Goal: Task Accomplishment & Management: Complete application form

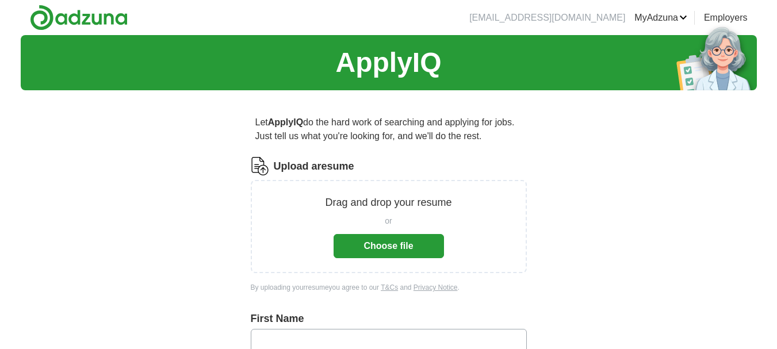
click at [369, 242] on button "Choose file" at bounding box center [389, 246] width 110 height 24
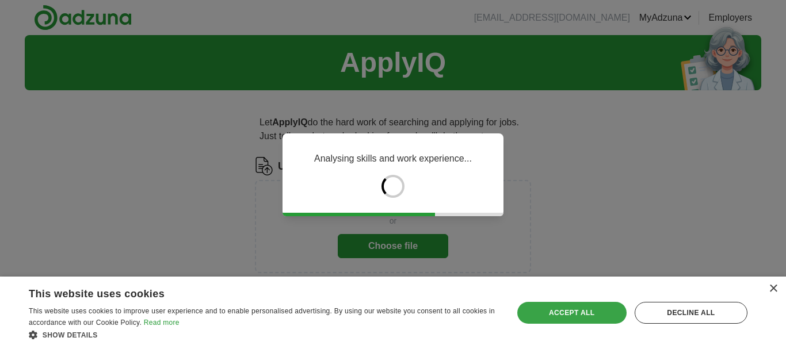
click at [570, 306] on div "Accept all" at bounding box center [571, 313] width 109 height 22
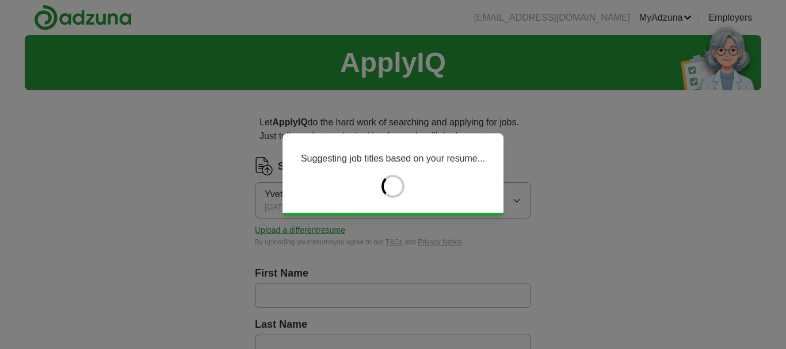
type input "******"
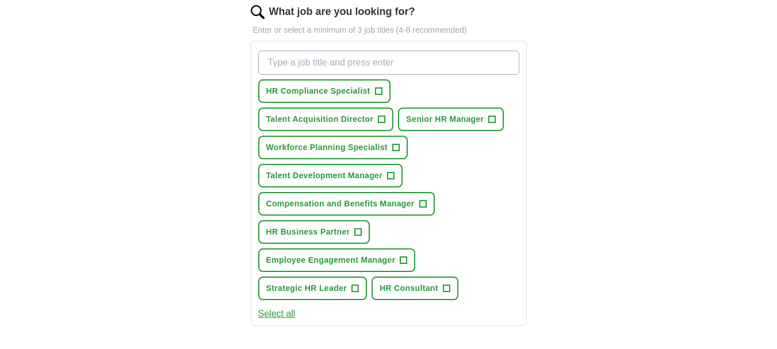
scroll to position [403, 0]
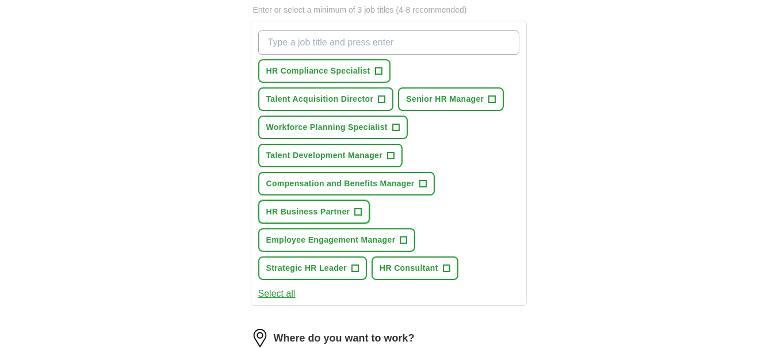
click at [358, 209] on span "+" at bounding box center [358, 212] width 7 height 9
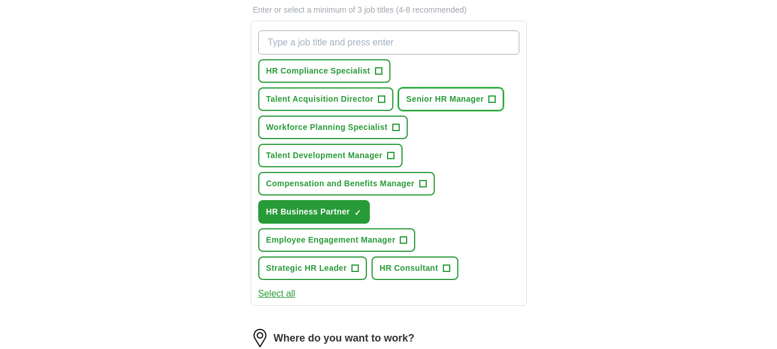
click at [495, 95] on span "+" at bounding box center [492, 99] width 7 height 9
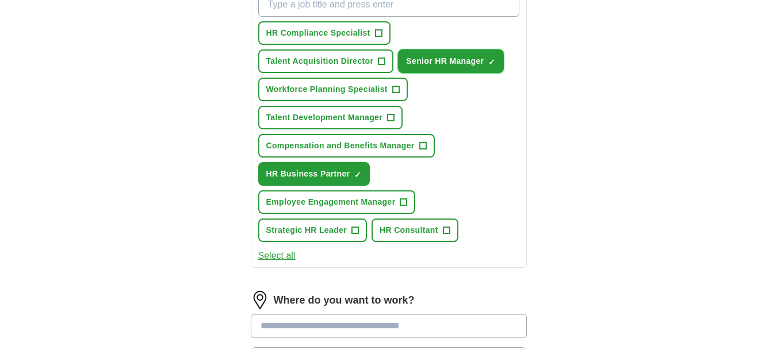
scroll to position [460, 0]
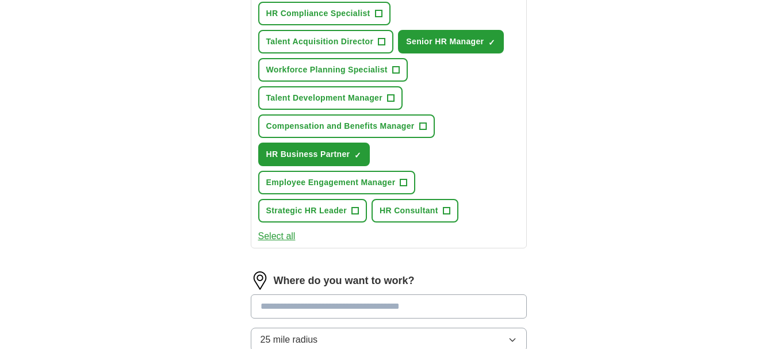
click at [279, 239] on button "Select all" at bounding box center [276, 236] width 37 height 14
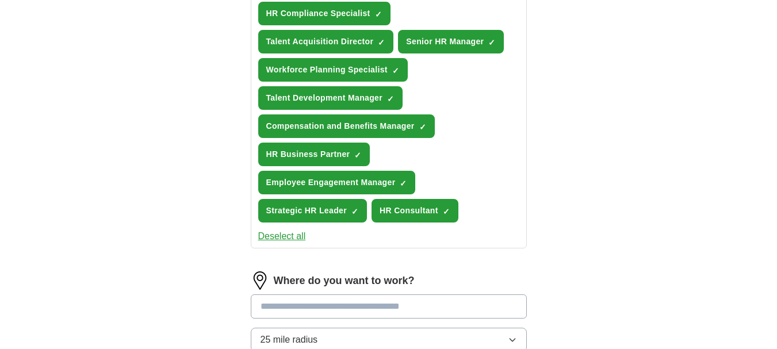
click at [279, 239] on button "Deselect all" at bounding box center [282, 236] width 48 height 14
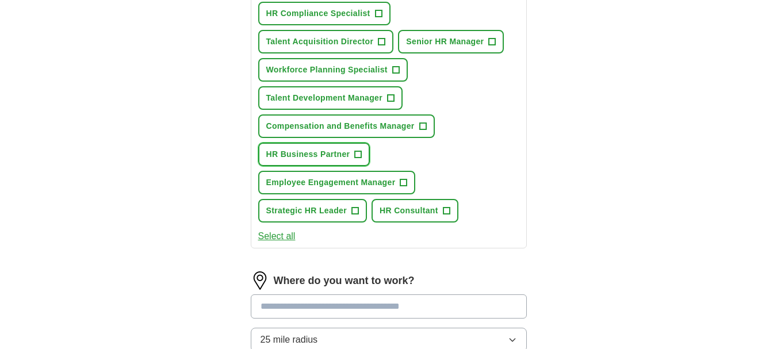
click at [356, 151] on span "+" at bounding box center [358, 154] width 7 height 9
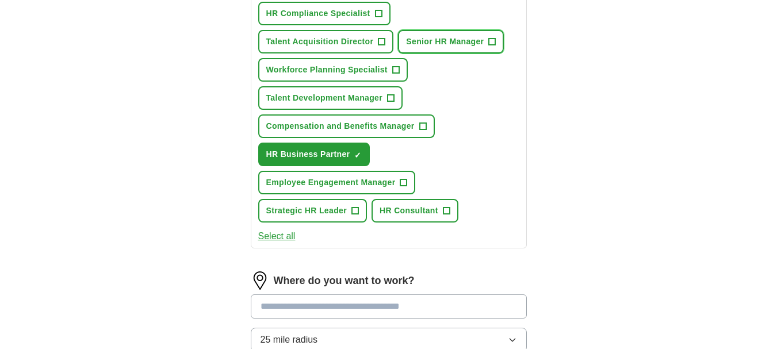
click at [492, 37] on span "+" at bounding box center [492, 41] width 7 height 9
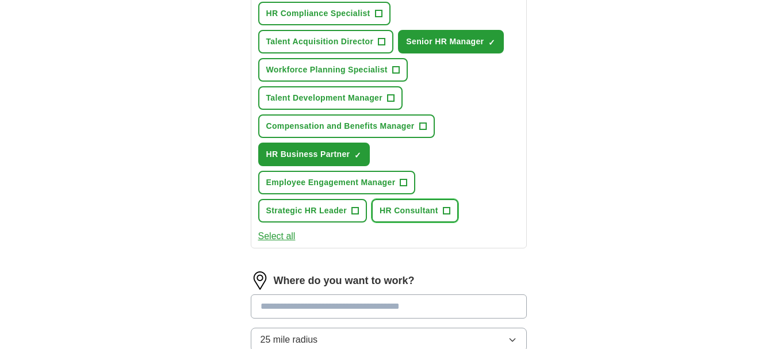
click at [443, 212] on span "+" at bounding box center [446, 210] width 7 height 9
click at [421, 122] on span "+" at bounding box center [422, 126] width 7 height 9
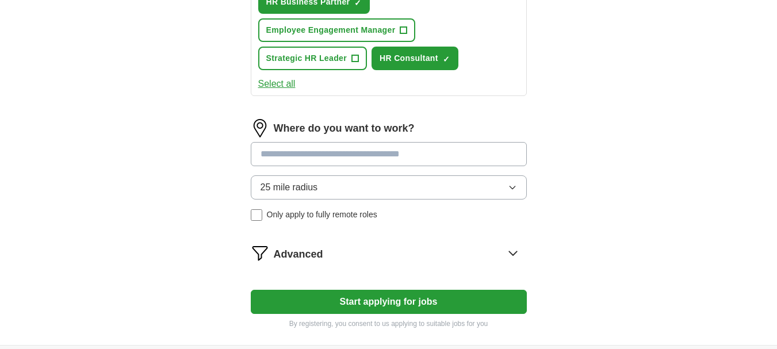
scroll to position [633, 0]
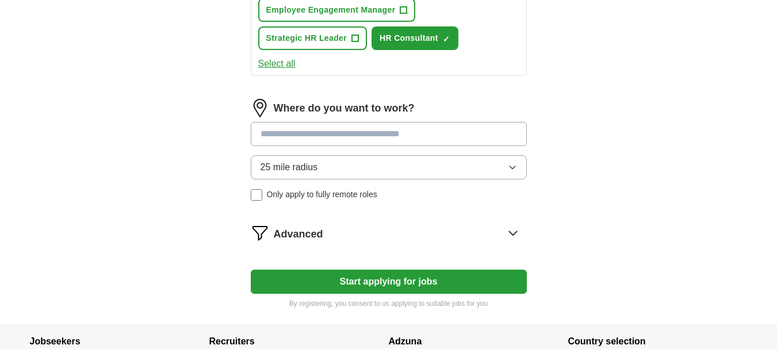
click at [321, 167] on button "25 mile radius" at bounding box center [389, 167] width 276 height 24
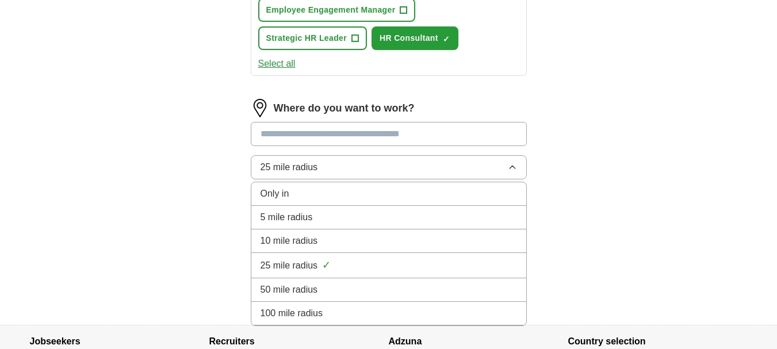
drag, startPoint x: 296, startPoint y: 242, endPoint x: 296, endPoint y: 230, distance: 11.5
click at [296, 241] on span "10 mile radius" at bounding box center [290, 241] width 58 height 14
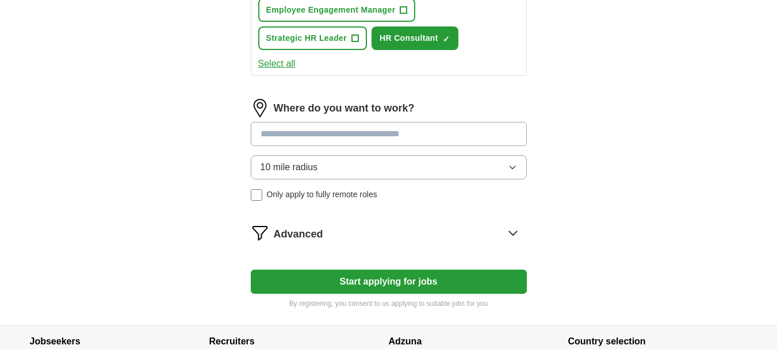
click at [292, 133] on input at bounding box center [389, 134] width 276 height 24
type input "**********"
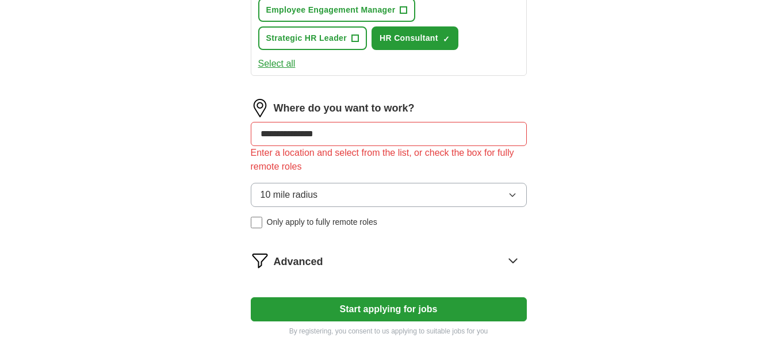
click at [352, 114] on label "Where do you want to work?" at bounding box center [344, 109] width 141 height 16
click at [338, 131] on input "**********" at bounding box center [389, 134] width 276 height 24
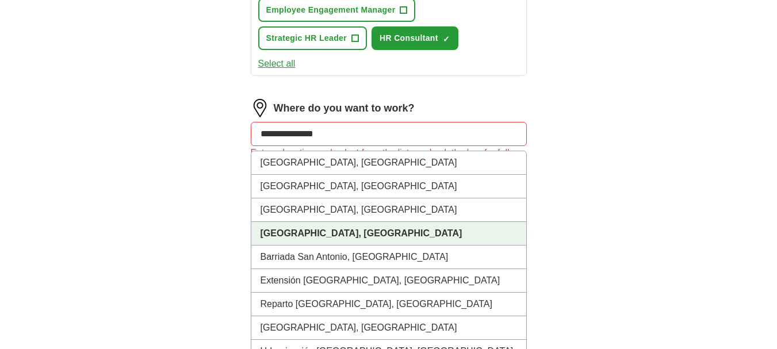
click at [301, 231] on strong "[GEOGRAPHIC_DATA], [GEOGRAPHIC_DATA]" at bounding box center [362, 233] width 202 height 10
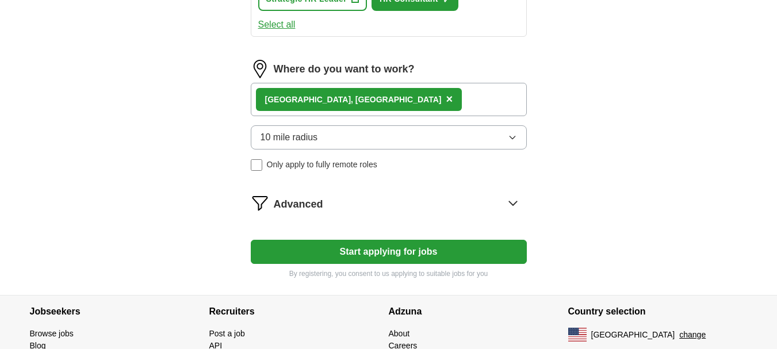
scroll to position [690, 0]
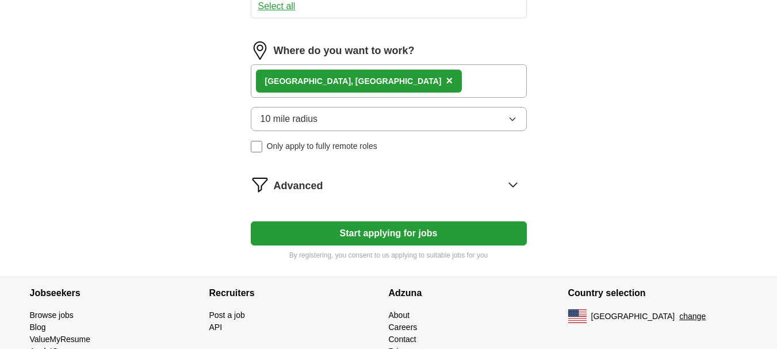
click at [516, 180] on icon at bounding box center [513, 184] width 18 height 18
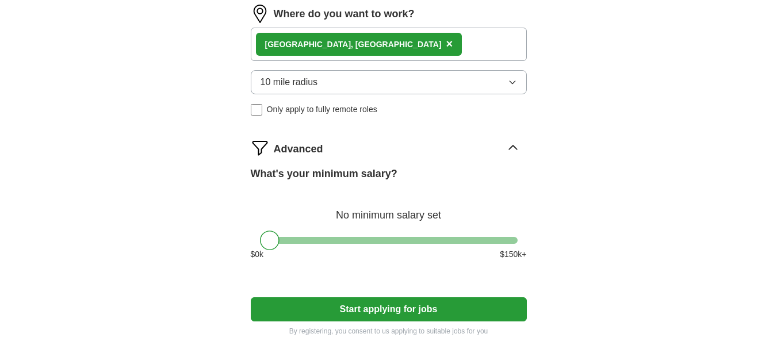
scroll to position [748, 0]
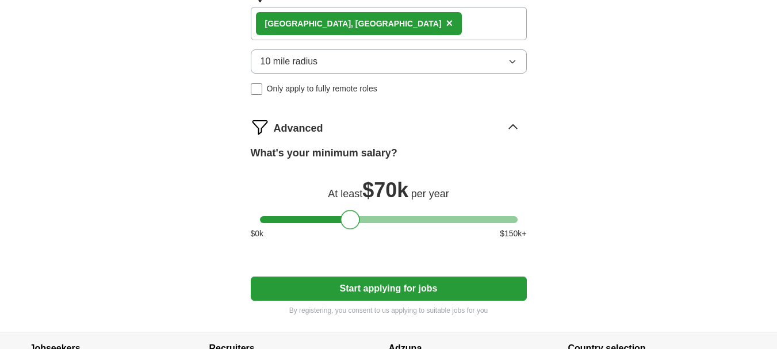
drag, startPoint x: 268, startPoint y: 225, endPoint x: 350, endPoint y: 217, distance: 82.1
click at [350, 217] on div at bounding box center [350, 220] width 20 height 20
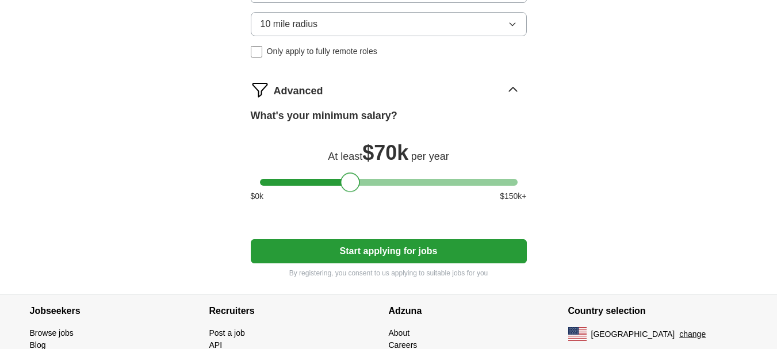
scroll to position [805, 0]
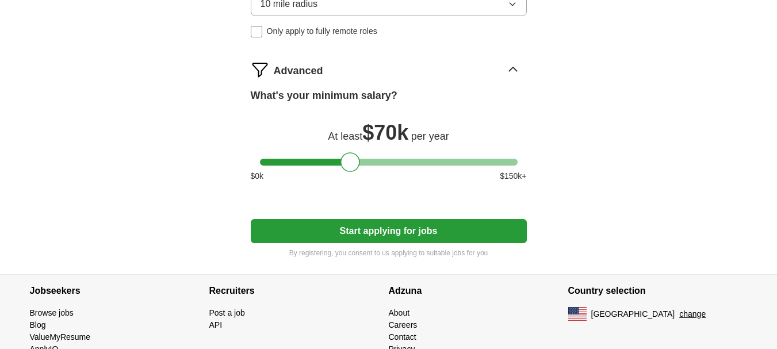
click at [325, 240] on button "Start applying for jobs" at bounding box center [389, 231] width 276 height 24
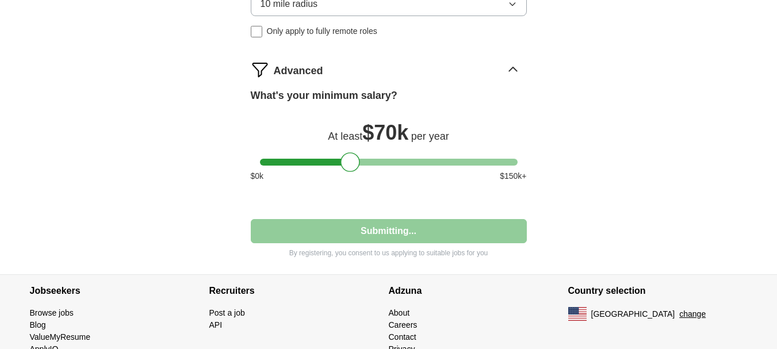
select select "**"
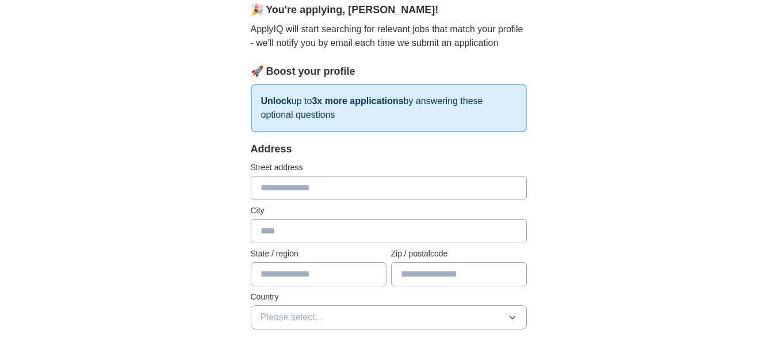
scroll to position [115, 0]
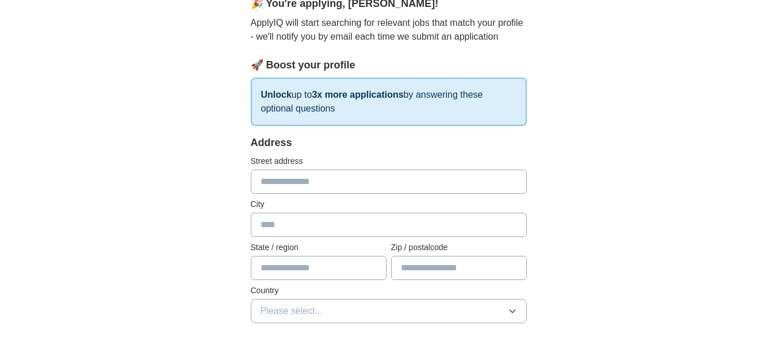
click at [313, 178] on input "text" at bounding box center [389, 182] width 276 height 24
type input "**********"
type input "**"
type input "*****"
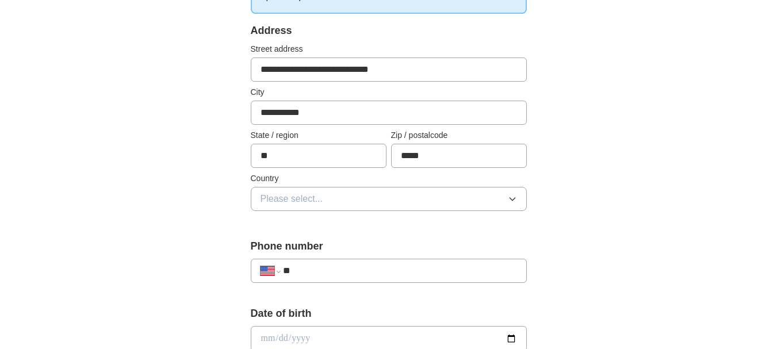
scroll to position [230, 0]
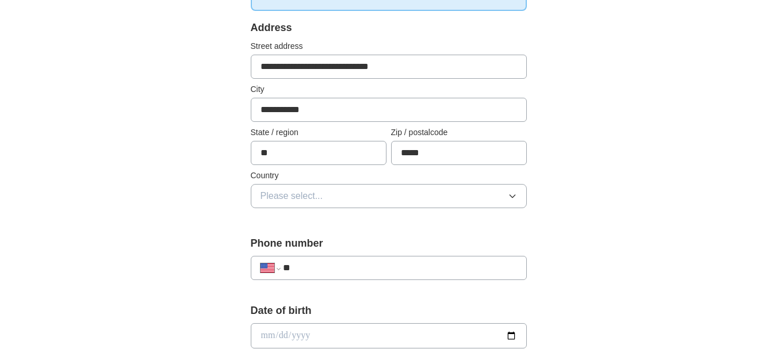
click at [318, 195] on span "Please select..." at bounding box center [292, 196] width 63 height 14
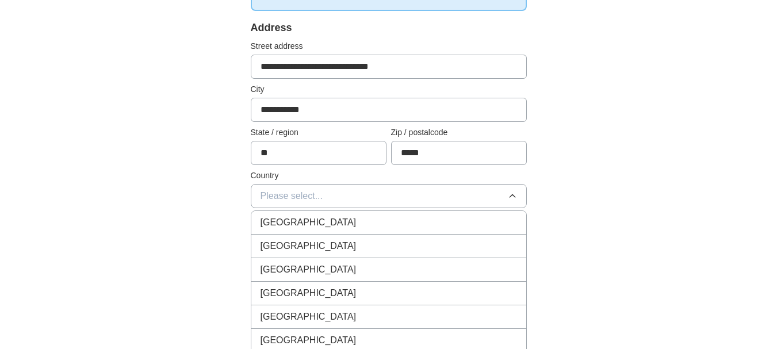
click at [297, 244] on span "[GEOGRAPHIC_DATA]" at bounding box center [309, 246] width 96 height 14
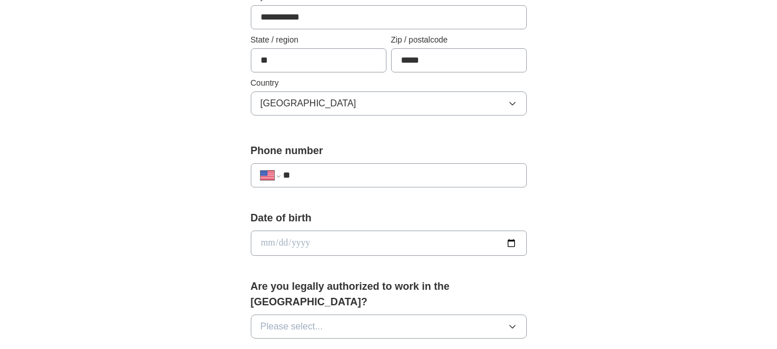
scroll to position [345, 0]
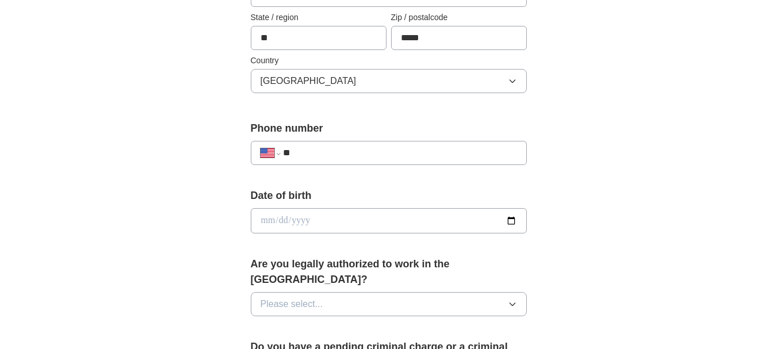
click at [330, 155] on input "**" at bounding box center [399, 153] width 233 height 14
type input "**********"
drag, startPoint x: 288, startPoint y: 223, endPoint x: 298, endPoint y: 223, distance: 10.4
click at [289, 222] on input "date" at bounding box center [389, 220] width 276 height 25
type input "**********"
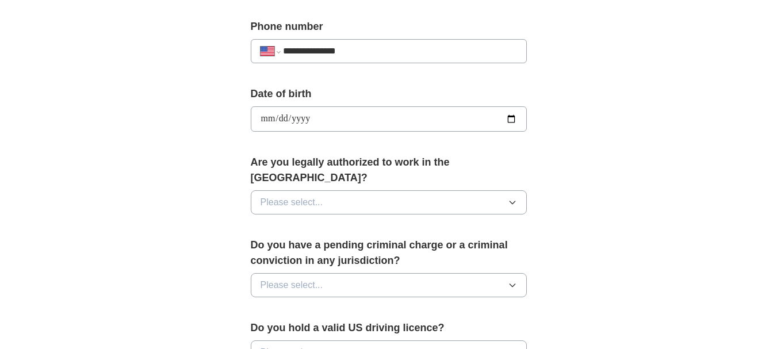
scroll to position [460, 0]
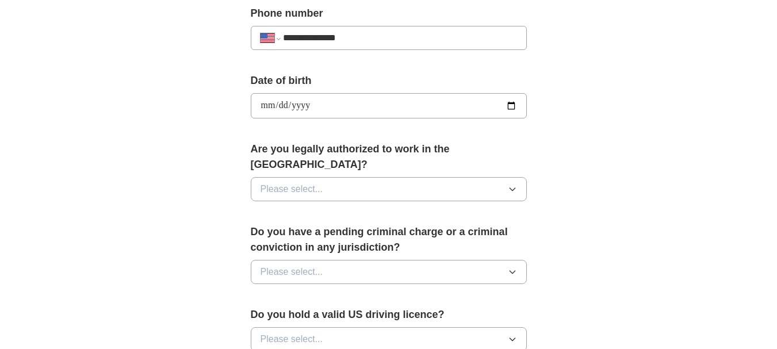
click at [297, 182] on span "Please select..." at bounding box center [292, 189] width 63 height 14
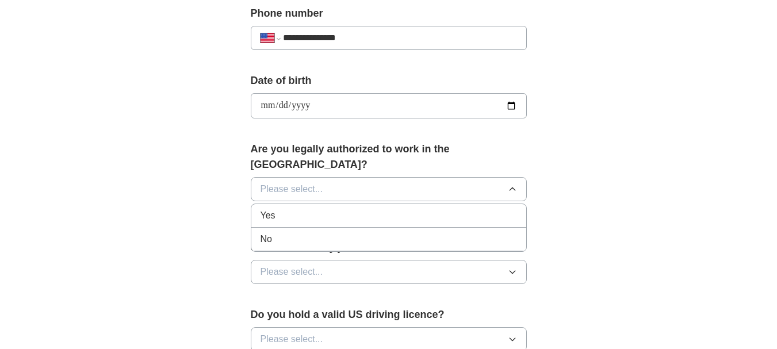
click at [285, 209] on div "Yes" at bounding box center [389, 216] width 256 height 14
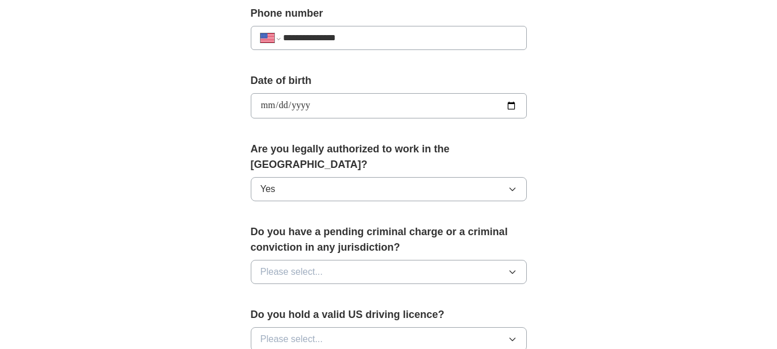
click at [280, 265] on span "Please select..." at bounding box center [292, 272] width 63 height 14
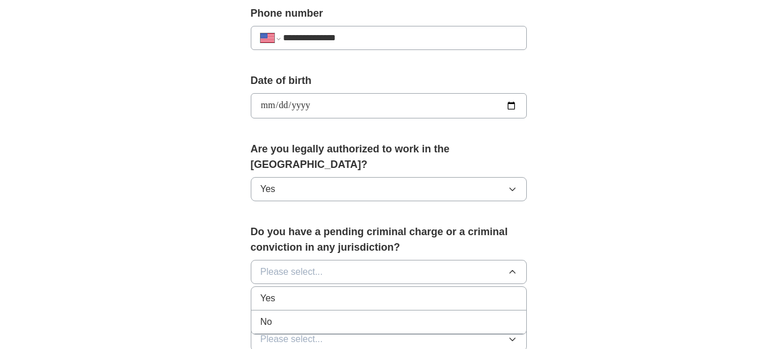
click at [268, 315] on span "No" at bounding box center [267, 322] width 12 height 14
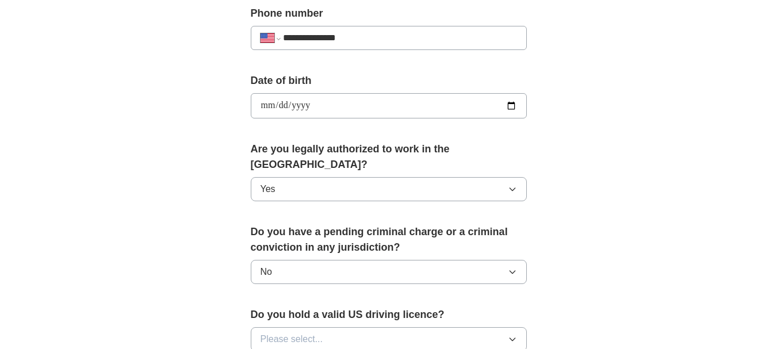
click at [271, 332] on span "Please select..." at bounding box center [292, 339] width 63 height 14
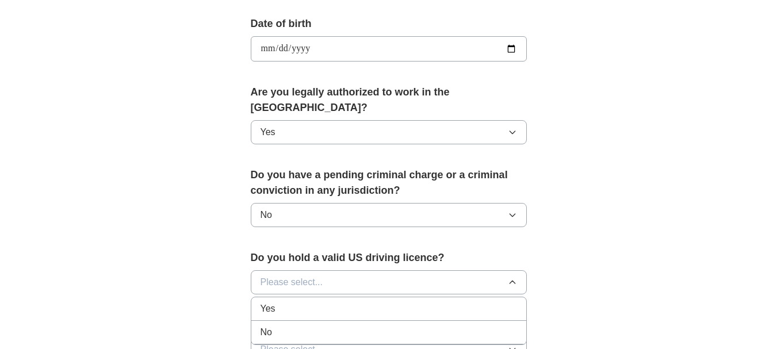
scroll to position [518, 0]
click at [284, 301] on div "Yes" at bounding box center [389, 308] width 256 height 14
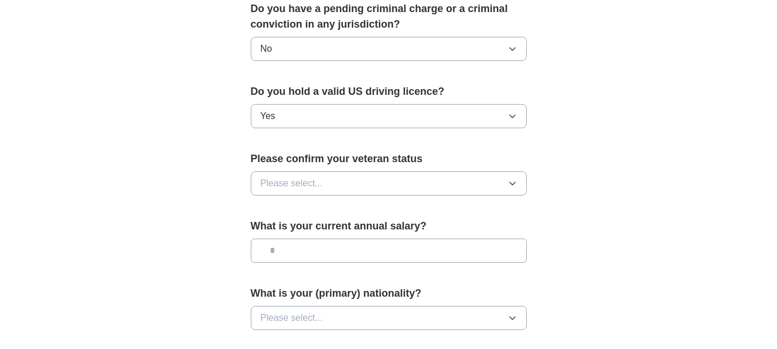
scroll to position [690, 0]
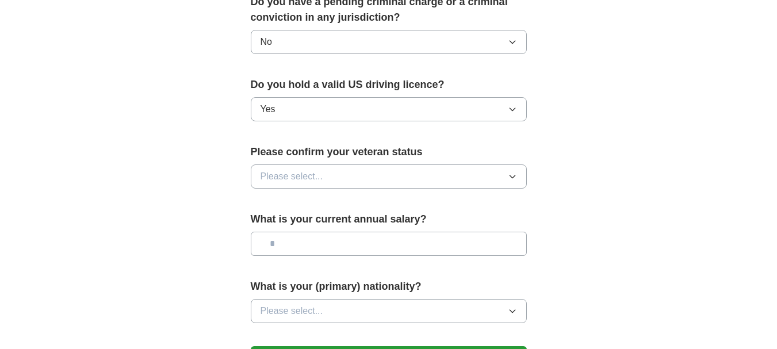
click at [302, 170] on span "Please select..." at bounding box center [292, 177] width 63 height 14
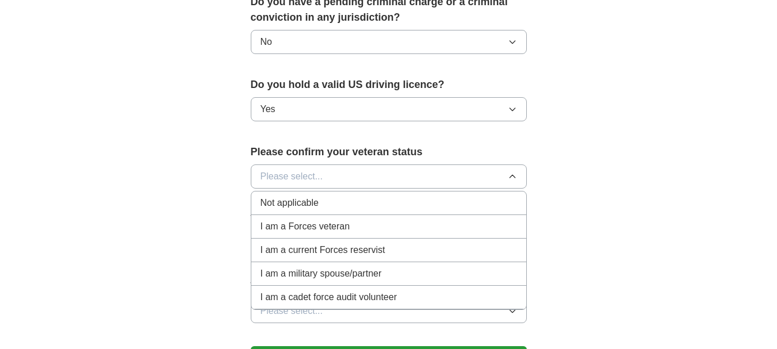
click at [305, 196] on span "Not applicable" at bounding box center [290, 203] width 58 height 14
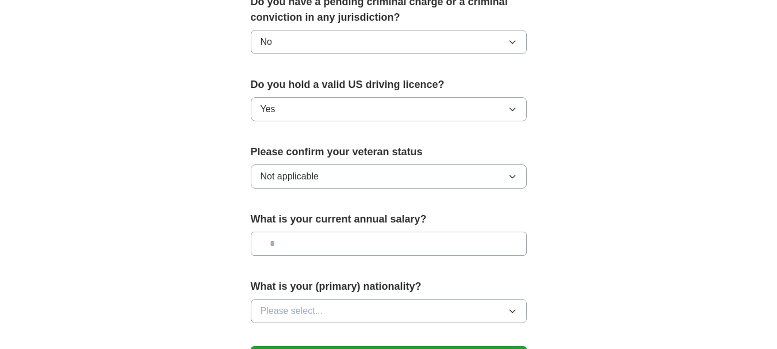
click at [279, 232] on input "text" at bounding box center [389, 244] width 276 height 24
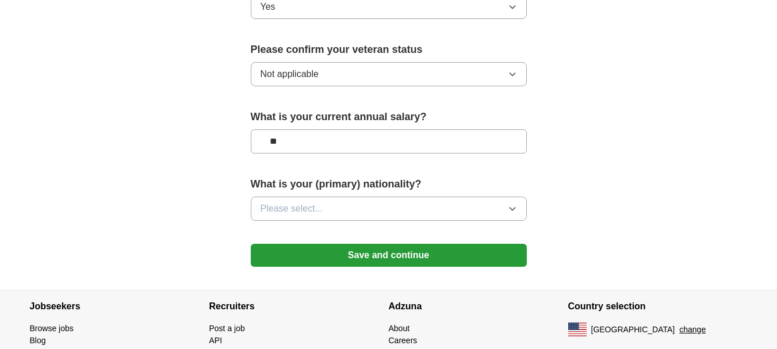
scroll to position [805, 0]
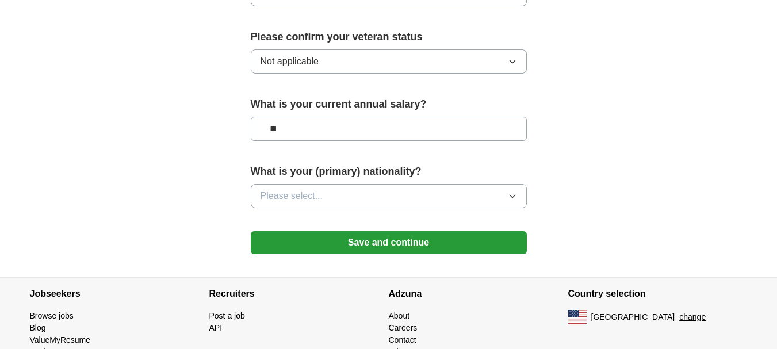
type input "**"
click at [418, 184] on button "Please select..." at bounding box center [389, 196] width 276 height 24
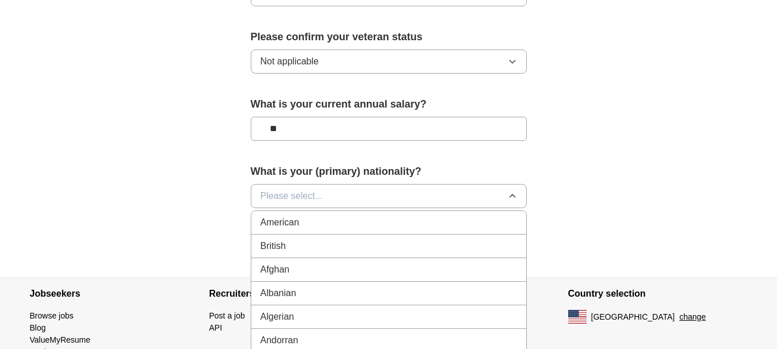
click at [394, 216] on div "American" at bounding box center [389, 223] width 256 height 14
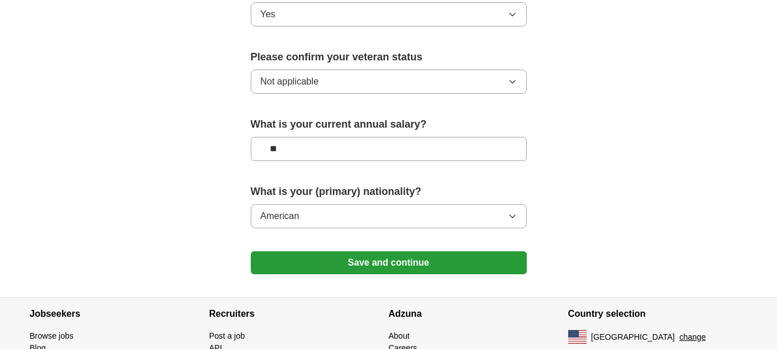
scroll to position [845, 0]
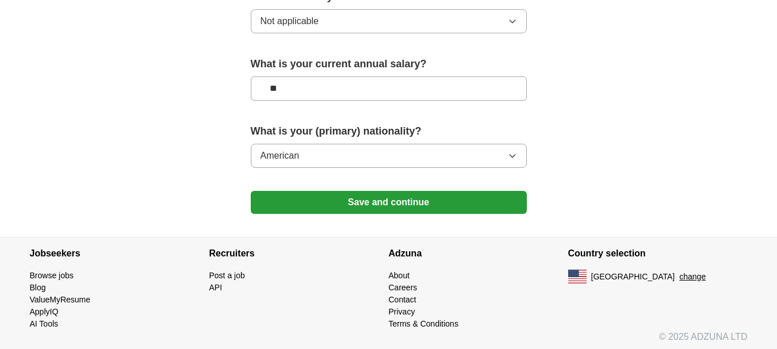
click at [458, 191] on button "Save and continue" at bounding box center [389, 202] width 276 height 23
